Goal: Check status: Check status

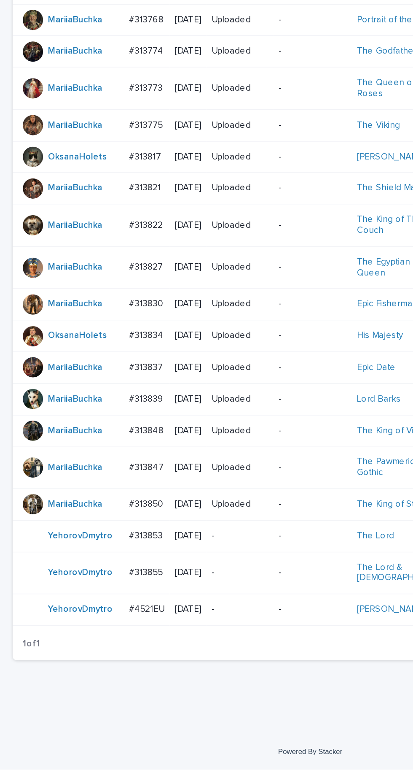
click at [92, 572] on p "#313847" at bounding box center [98, 568] width 24 height 9
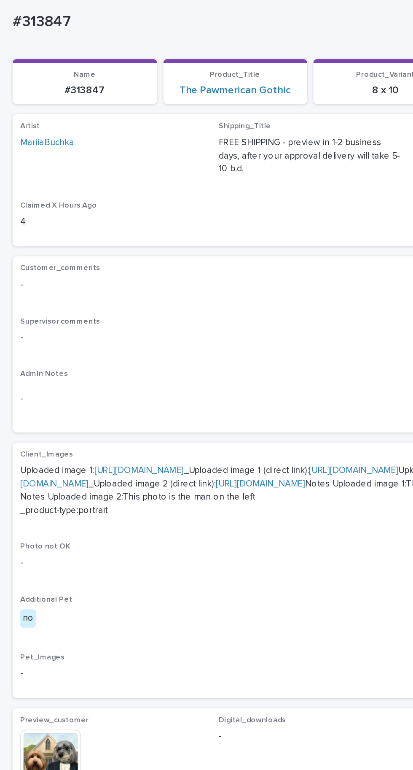
scroll to position [78, 0]
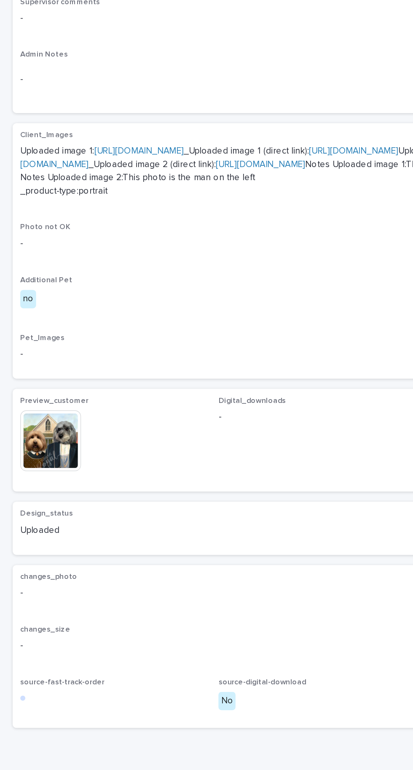
click at [33, 526] on img at bounding box center [33, 506] width 40 height 40
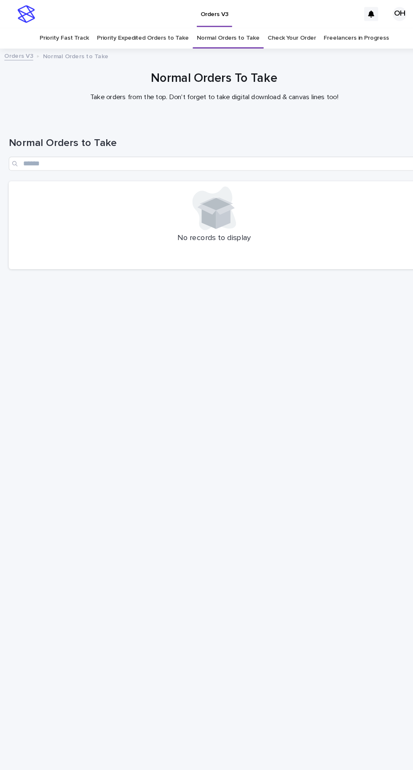
click at [282, 27] on link "Check Your Order" at bounding box center [281, 37] width 47 height 20
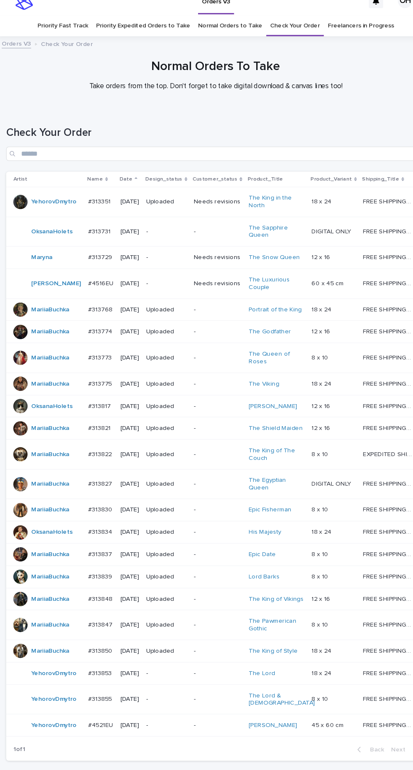
scroll to position [3, 0]
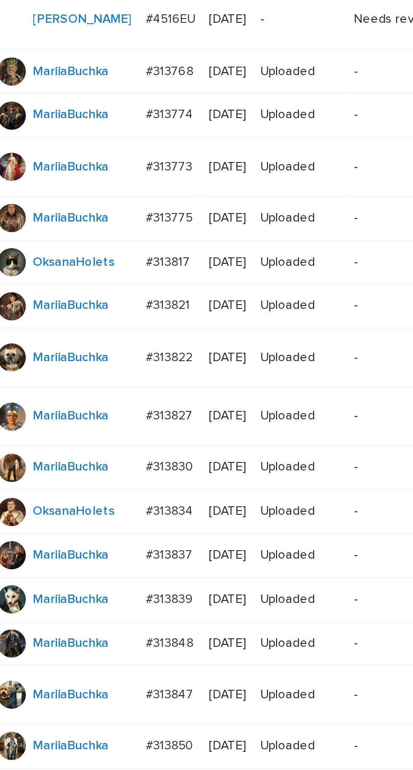
click at [26, 472] on div at bounding box center [21, 466] width 13 height 13
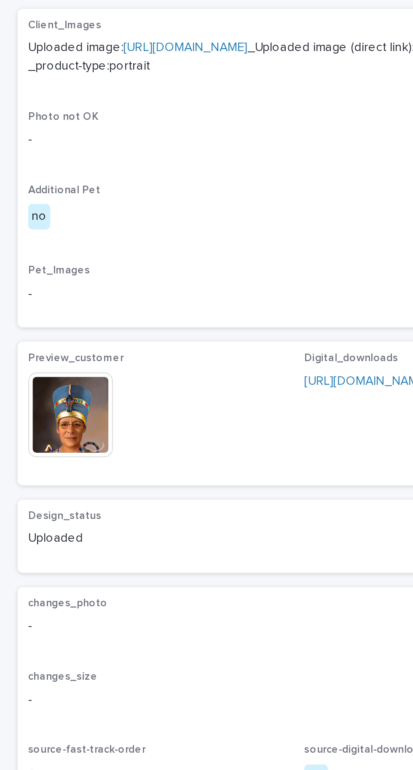
click at [43, 547] on img at bounding box center [33, 546] width 40 height 40
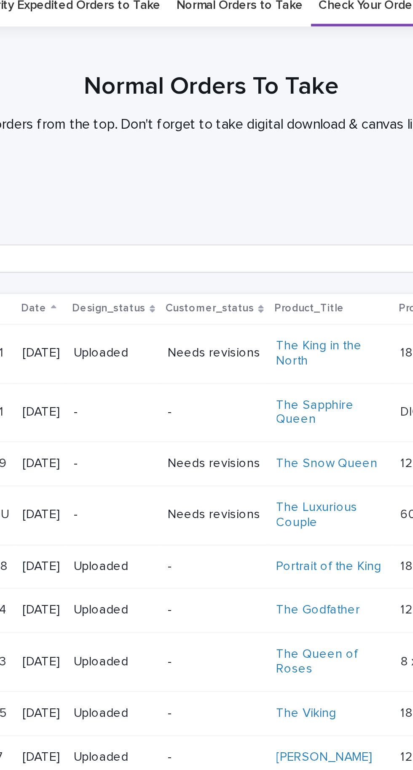
scroll to position [64, 0]
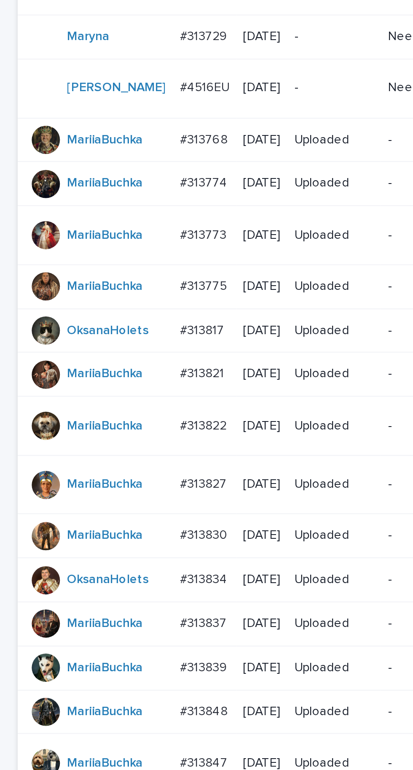
click at [100, 334] on div "#313775 #313775" at bounding box center [98, 341] width 24 height 14
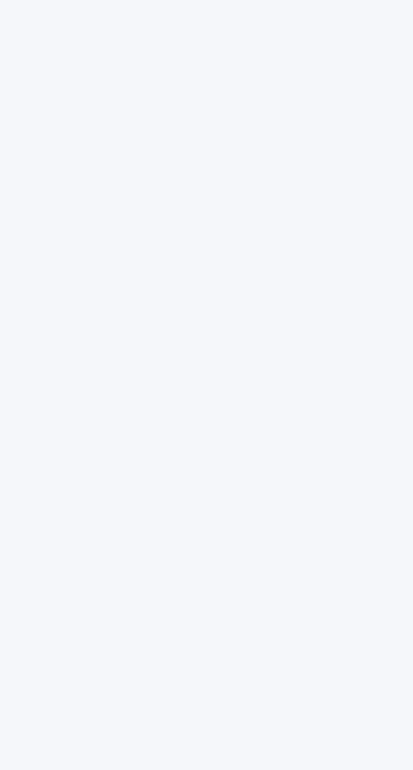
scroll to position [27, 0]
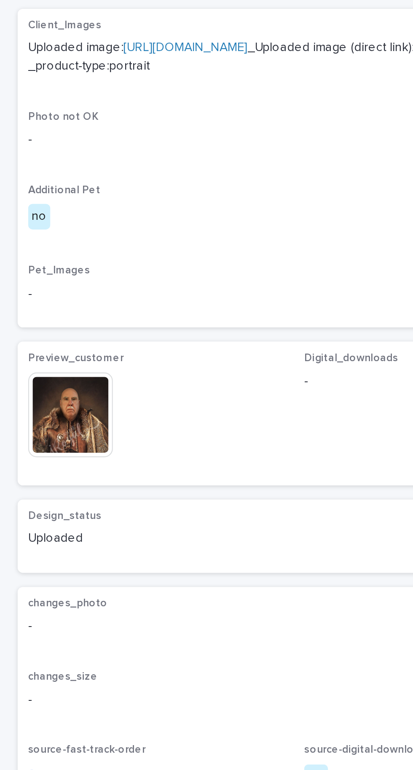
click at [36, 552] on img at bounding box center [33, 546] width 40 height 40
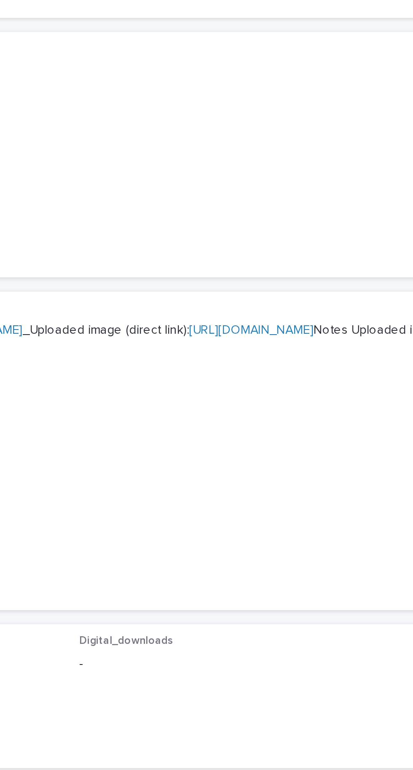
scroll to position [0, 0]
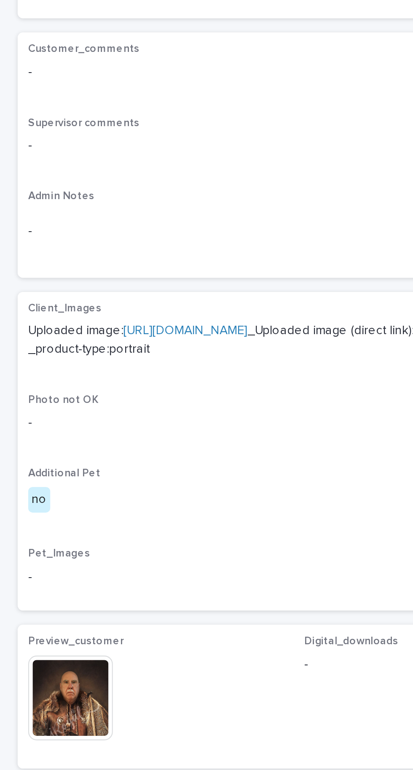
click at [29, 552] on img at bounding box center [33, 546] width 40 height 40
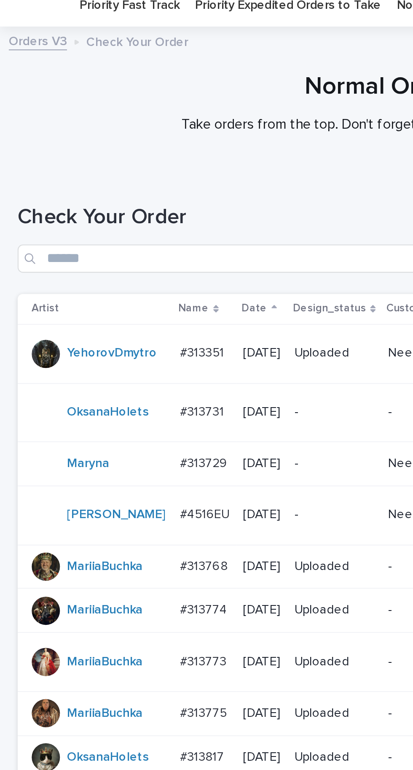
scroll to position [64, 0]
click at [86, 266] on p "#313768" at bounding box center [98, 270] width 24 height 9
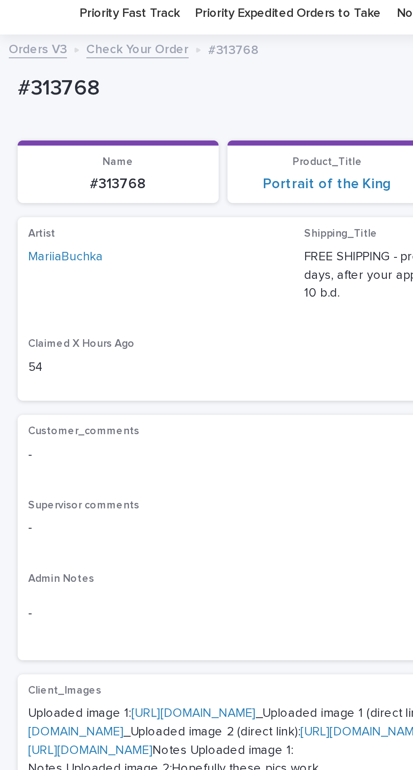
scroll to position [121, 0]
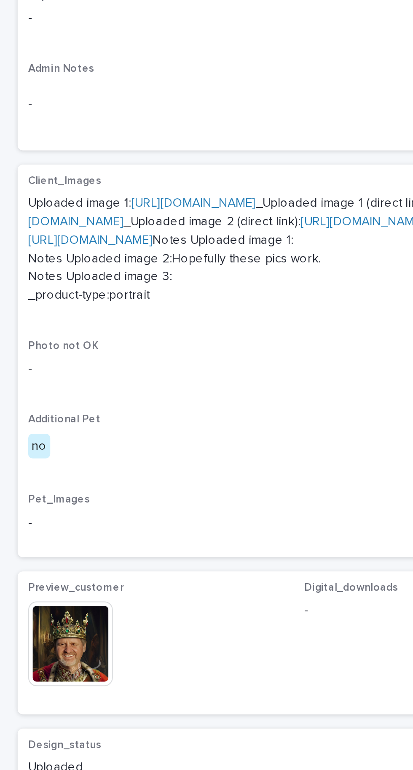
click at [30, 526] on img at bounding box center [33, 506] width 40 height 40
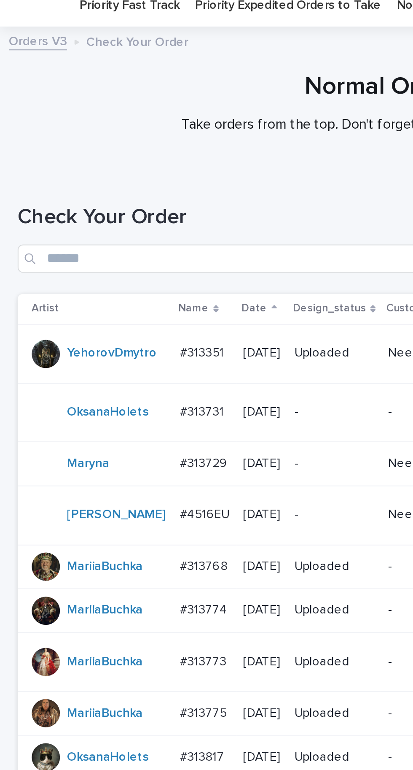
scroll to position [64, 0]
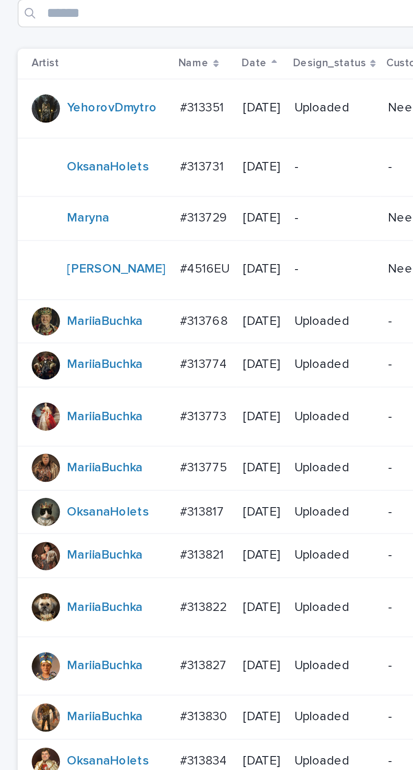
click at [86, 311] on p "#313773" at bounding box center [98, 315] width 24 height 9
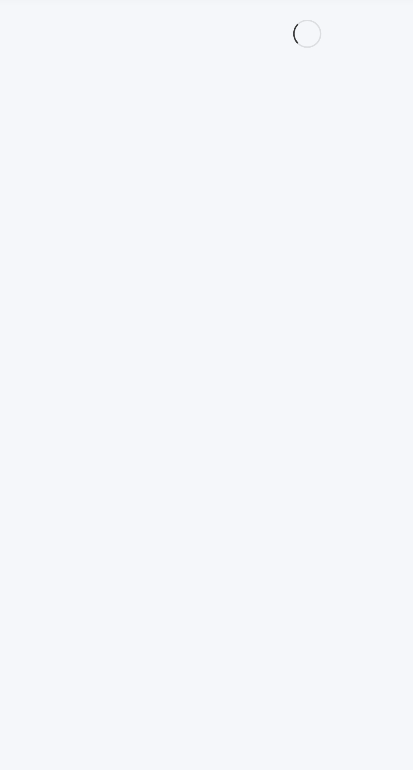
scroll to position [27, 0]
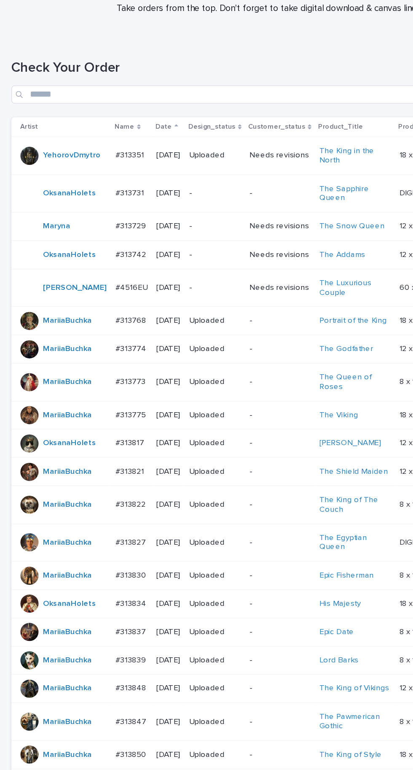
click at [95, 272] on p "#313742" at bounding box center [98, 276] width 24 height 9
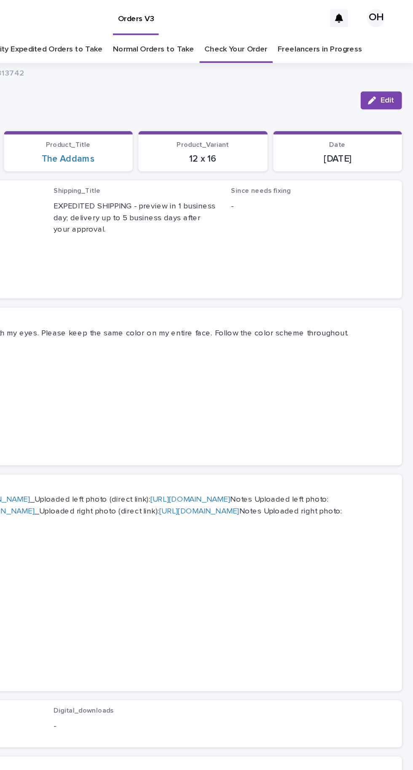
click at [393, 72] on span "Edit" at bounding box center [394, 75] width 11 height 6
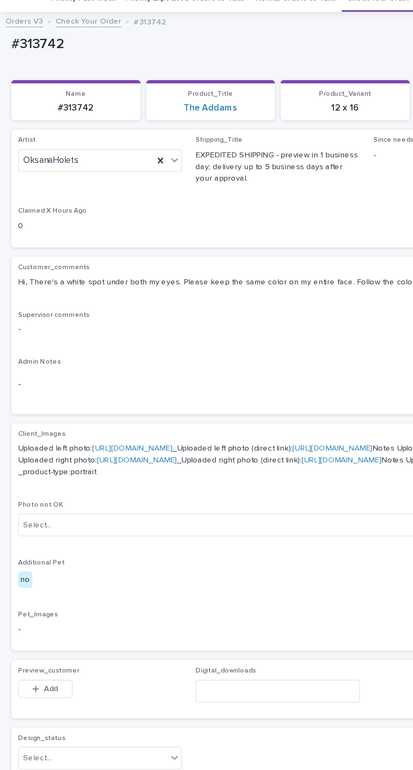
scroll to position [68, 0]
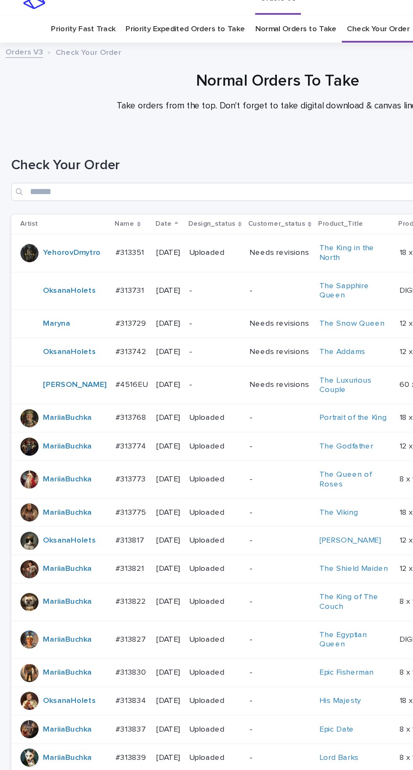
click at [93, 275] on p "#313742" at bounding box center [98, 276] width 24 height 9
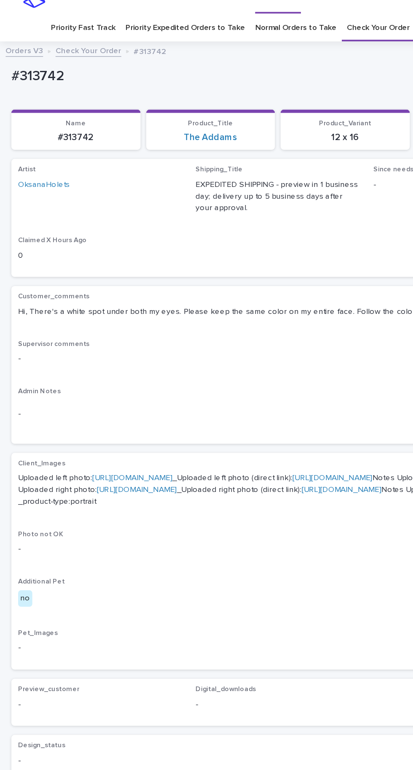
scroll to position [27, 0]
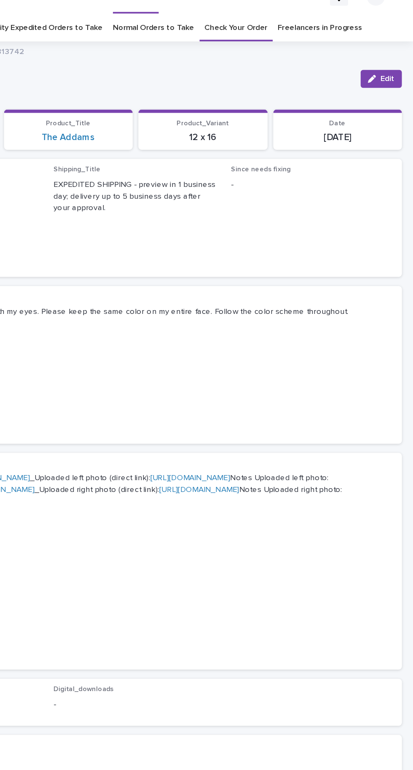
click at [394, 56] on span "Edit" at bounding box center [394, 59] width 11 height 6
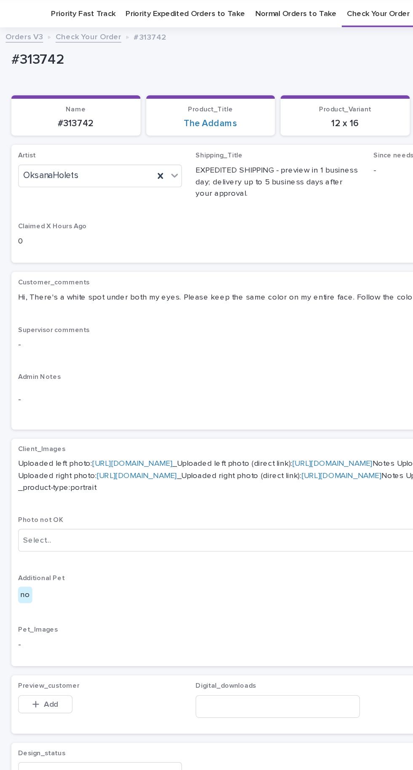
click at [122, 131] on icon at bounding box center [119, 131] width 8 height 8
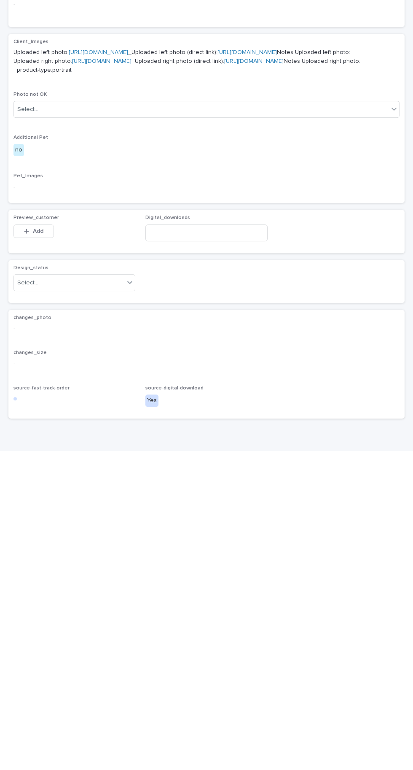
scroll to position [0, 0]
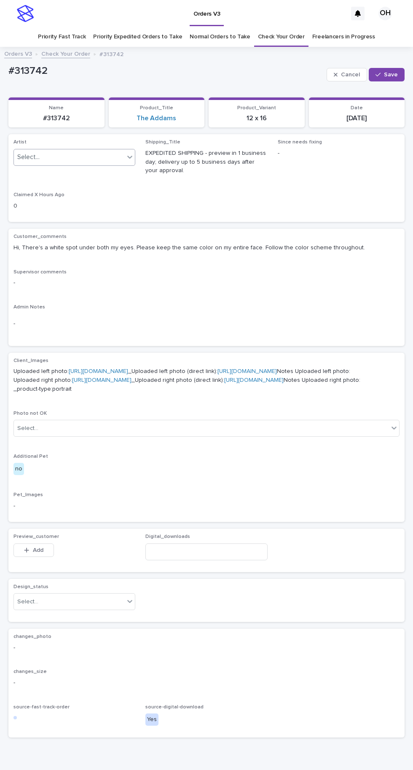
click at [404, 68] on button "Save" at bounding box center [387, 74] width 36 height 13
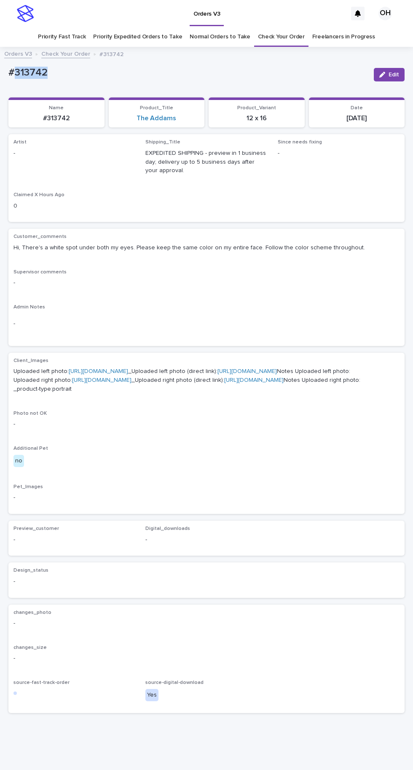
copy p "313742"
